Goal: Task Accomplishment & Management: Manage account settings

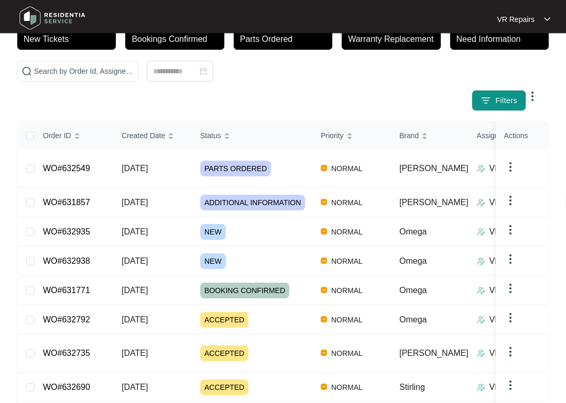
scroll to position [79, 0]
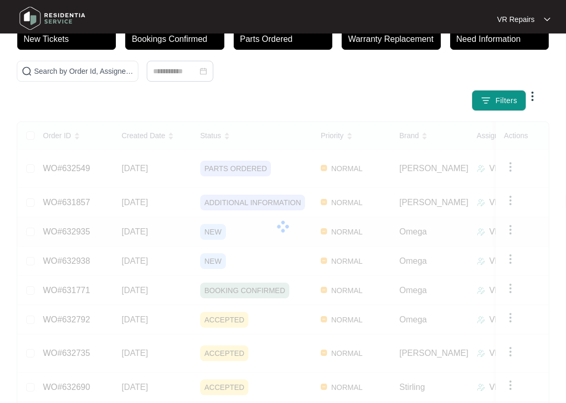
click at [78, 227] on link "WO#632935" at bounding box center [66, 231] width 47 height 9
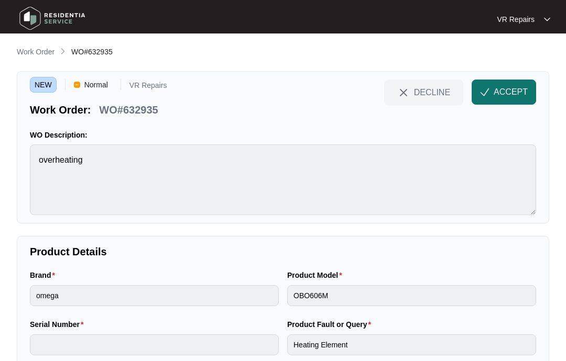
click at [504, 89] on span "ACCEPT" at bounding box center [510, 92] width 34 height 13
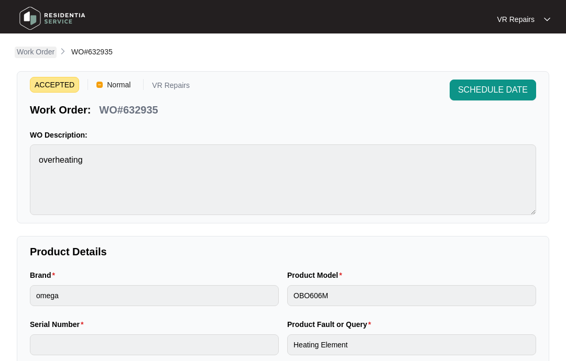
click at [36, 54] on p "Work Order" at bounding box center [36, 52] width 38 height 10
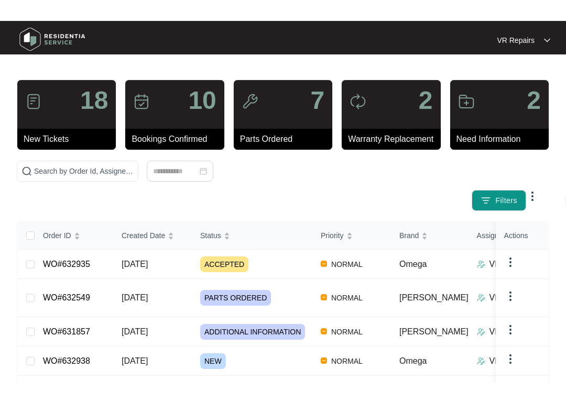
scroll to position [51, 0]
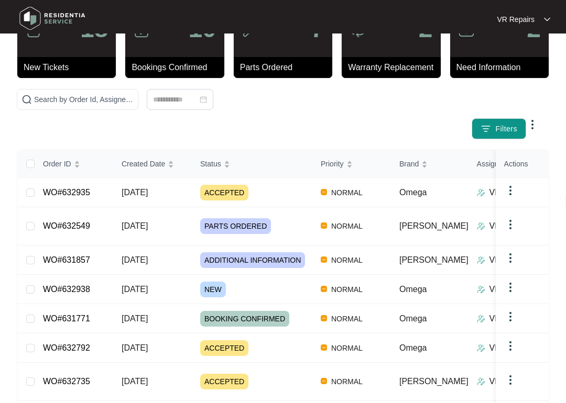
click at [86, 285] on link "WO#632938" at bounding box center [66, 289] width 47 height 9
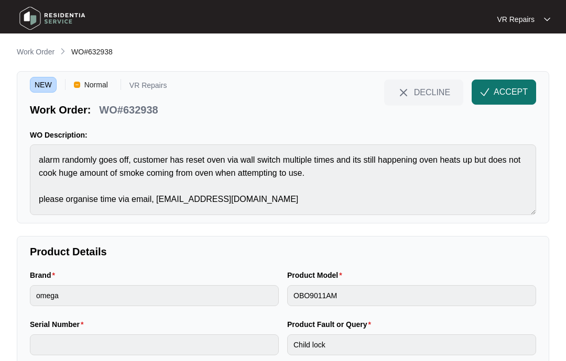
click at [503, 94] on span "ACCEPT" at bounding box center [510, 92] width 34 height 13
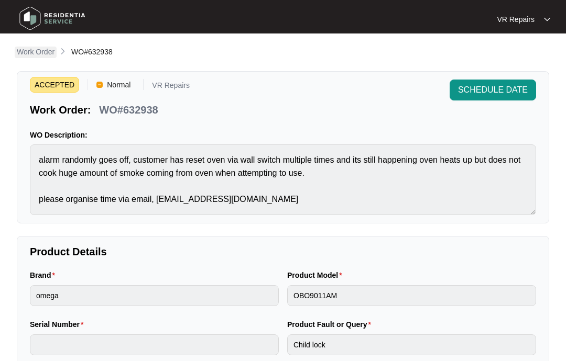
click at [36, 56] on p "Work Order" at bounding box center [36, 52] width 38 height 10
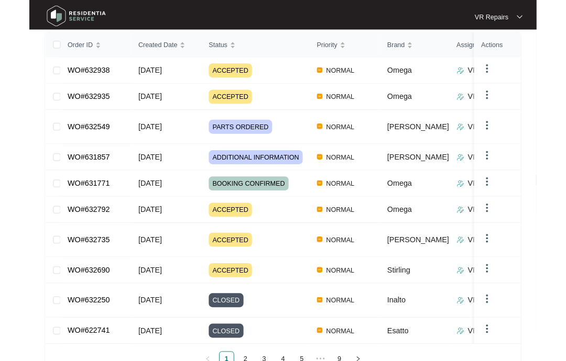
scroll to position [188, 0]
